Goal: Navigation & Orientation: Find specific page/section

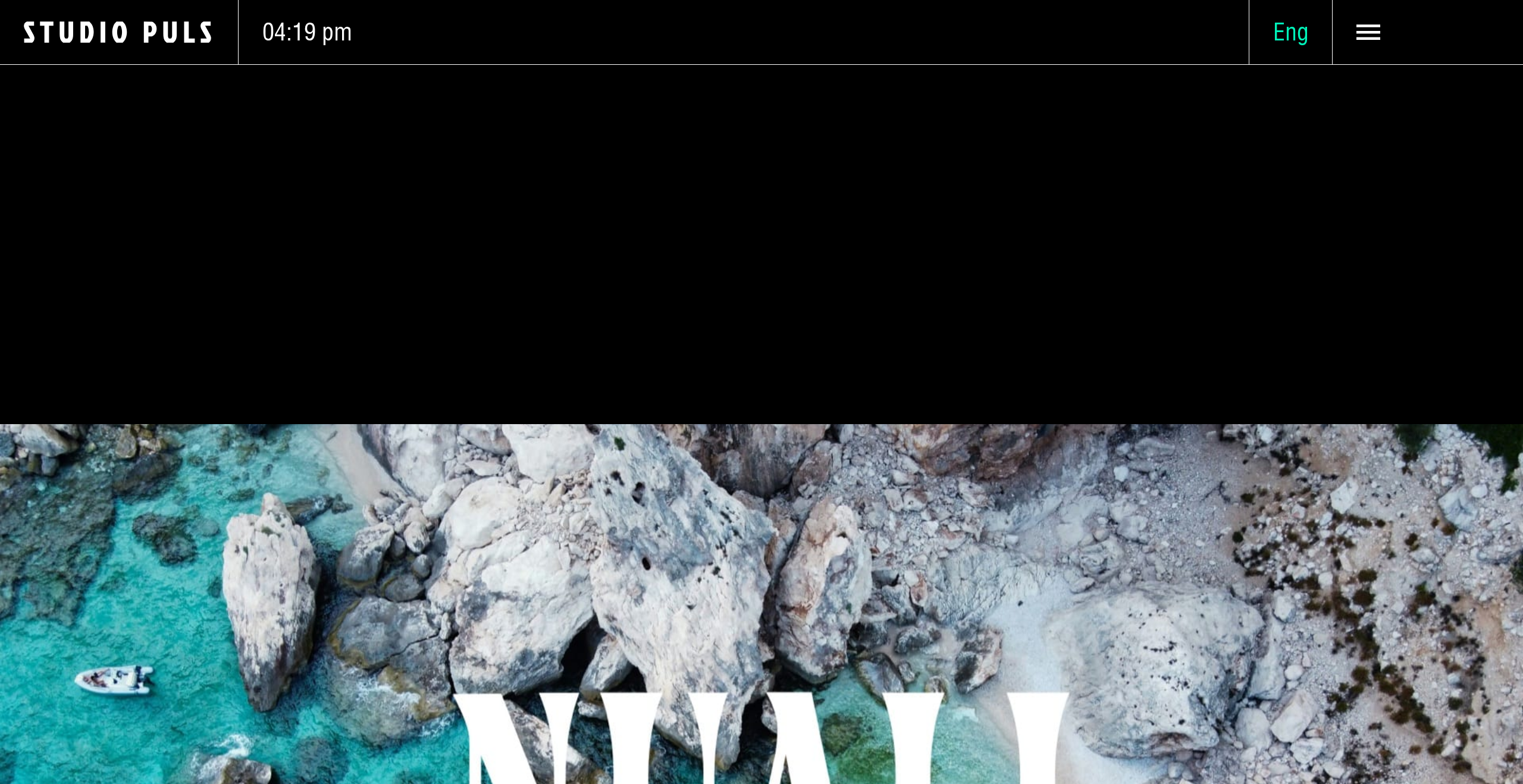
click at [1266, 43] on span "Eng" at bounding box center [1290, 32] width 83 height 30
click at [1297, 138] on span "Ita" at bounding box center [1290, 145] width 24 height 30
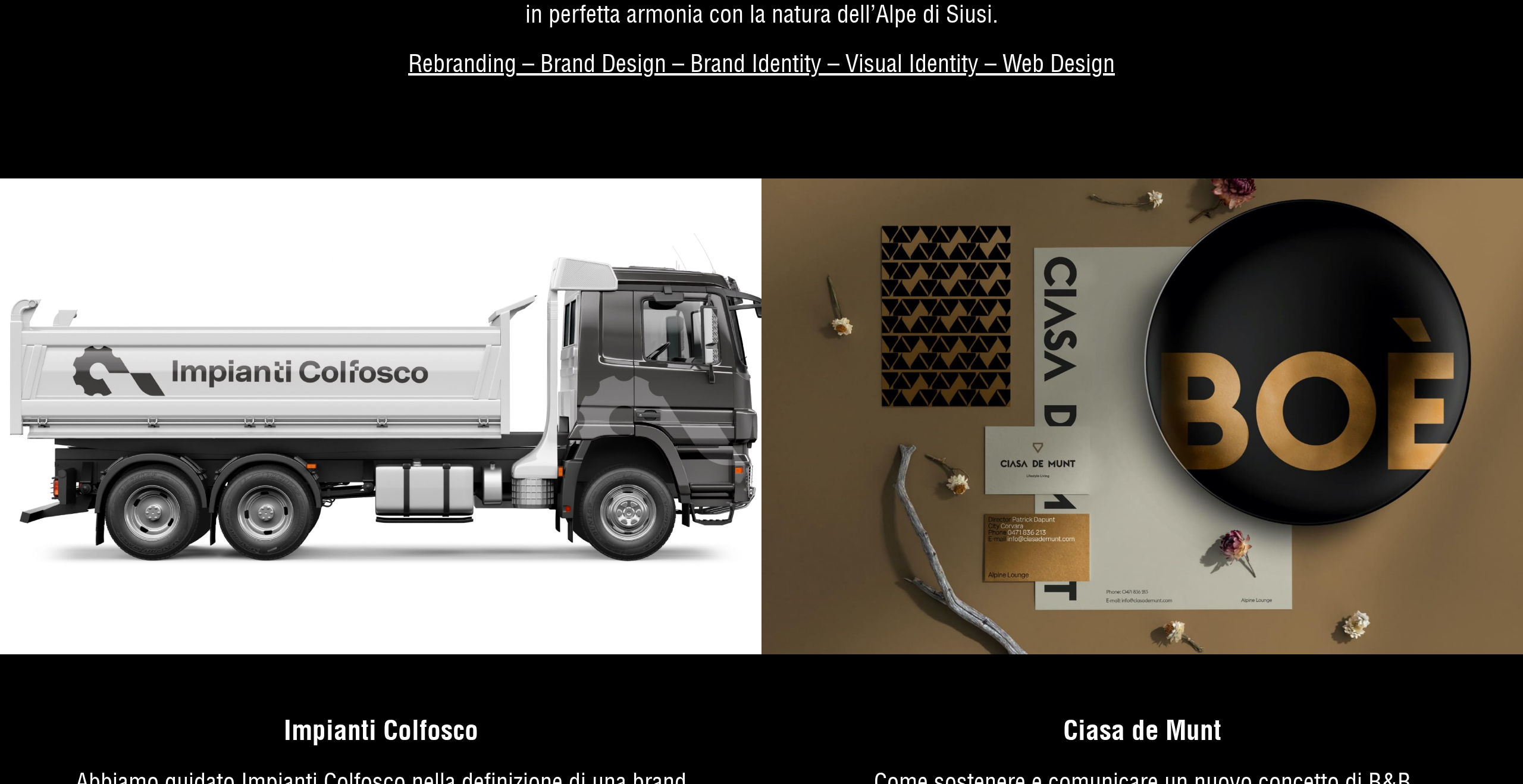
scroll to position [7491, 0]
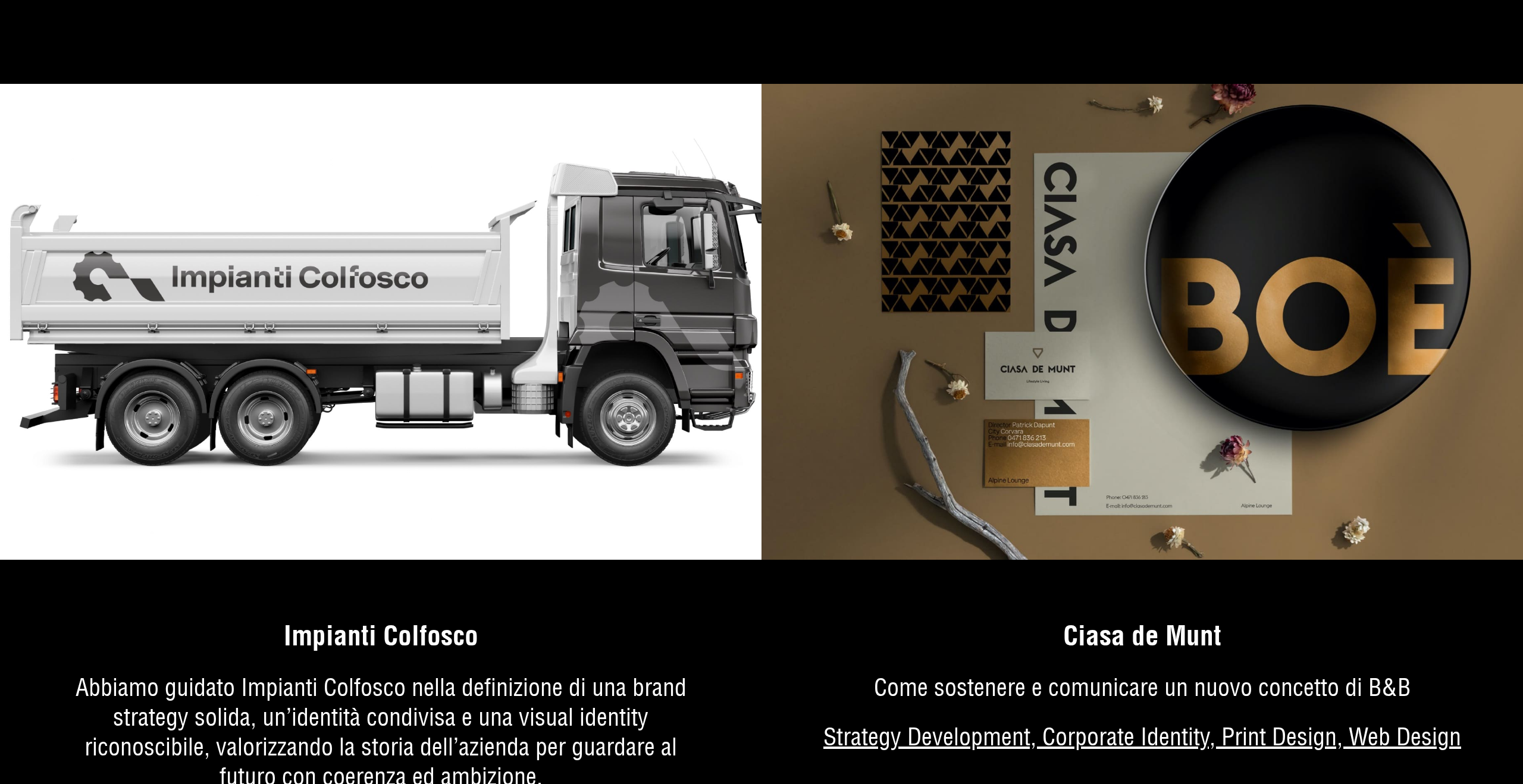
click at [377, 407] on img at bounding box center [381, 322] width 762 height 476
